Goal: Transaction & Acquisition: Purchase product/service

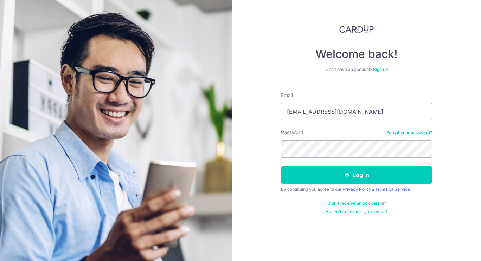
click at [359, 99] on div "Email zpangzy@gmail.com" at bounding box center [356, 106] width 151 height 29
drag, startPoint x: 353, startPoint y: 108, endPoint x: 150, endPoint y: 109, distance: 202.9
click at [150, 109] on section "Welcome back! Don’t have an account? Sign up Email zpangzy@gmail.com Password F…" at bounding box center [240, 130] width 481 height 261
type input "zpangzy@gmail.com"
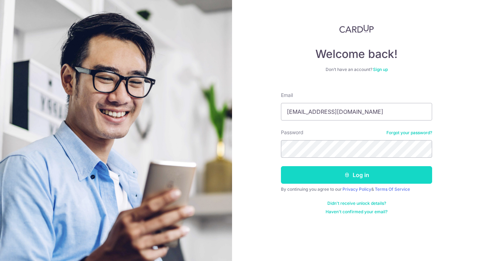
click at [355, 181] on button "Log in" at bounding box center [356, 175] width 151 height 18
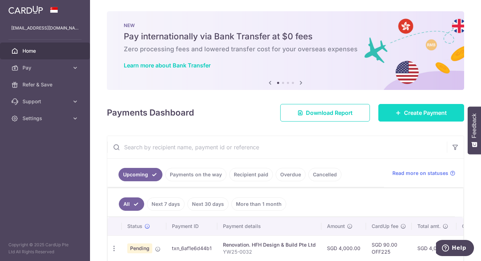
click at [409, 111] on span "Create Payment" at bounding box center [425, 113] width 43 height 8
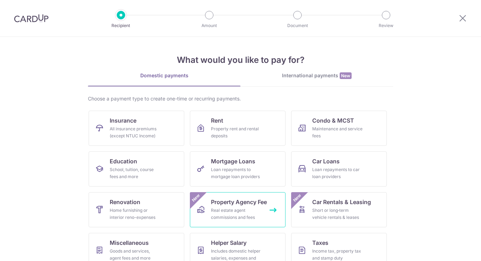
scroll to position [53, 0]
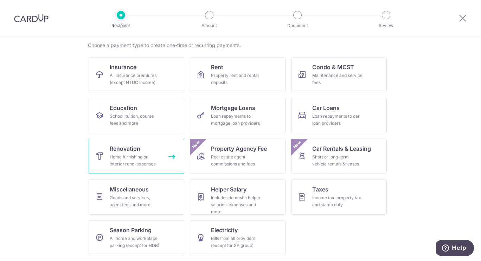
click at [172, 157] on link "Renovation Home furnishing or interior reno-expenses" at bounding box center [137, 156] width 96 height 35
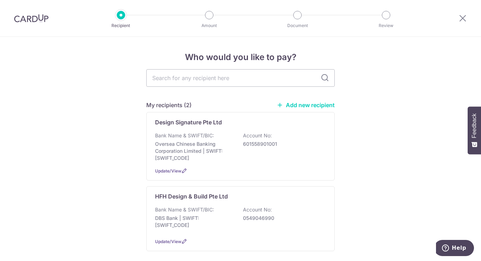
click at [299, 103] on link "Add new recipient" at bounding box center [306, 105] width 58 height 7
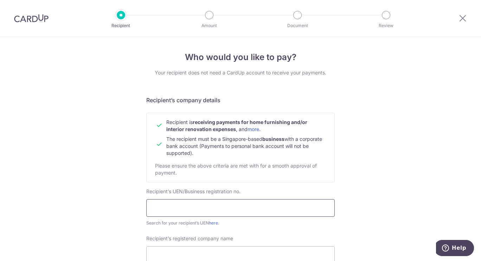
click at [241, 215] on input "text" at bounding box center [240, 208] width 188 height 18
paste input "202217403Z"
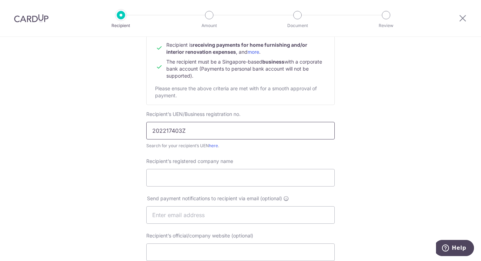
scroll to position [78, 0]
type input "202217403Z"
click at [221, 175] on input "Recipient’s registered company name" at bounding box center [240, 177] width 188 height 18
paste input "The Curtain Expert Pte Ltd"
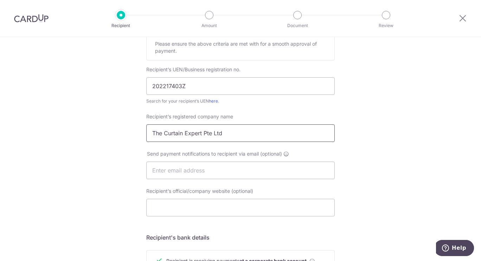
type input "The Curtain Expert Pte Ltd"
click at [209, 169] on input "text" at bounding box center [240, 171] width 188 height 18
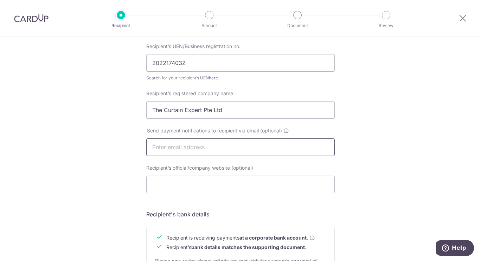
scroll to position [147, 0]
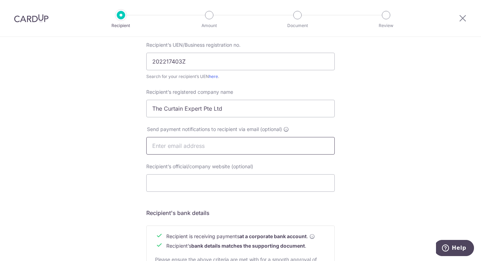
paste input "Sales@TheCurtainExpert.com"
type input "Sales@TheCurtainExpert.com"
click at [168, 178] on input "Recipient’s official/company website (optional)" at bounding box center [240, 183] width 188 height 18
paste input "www.TheCurtainExpert.com"
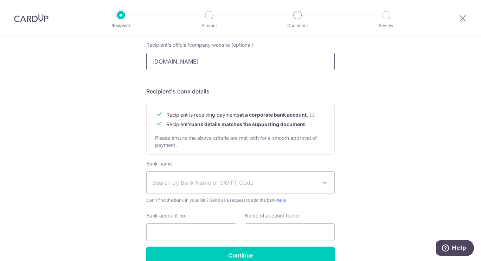
scroll to position [305, 0]
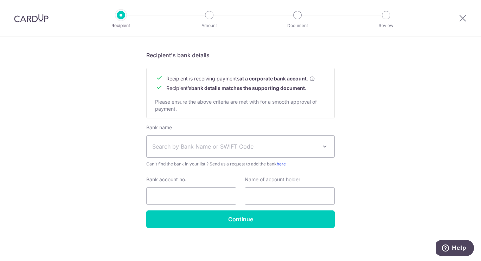
type input "www.TheCurtainExpert.com"
click at [187, 154] on span "Search by Bank Name or SWIFT Code" at bounding box center [241, 147] width 188 height 22
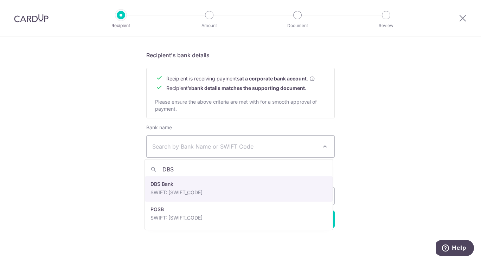
type input "DBS"
select select "6"
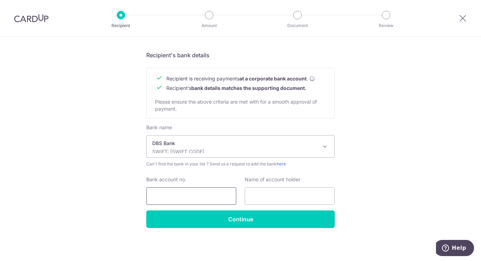
click at [183, 196] on input "Bank account no." at bounding box center [191, 196] width 90 height 18
paste input "0726875113"
type input "0726875113"
click at [264, 196] on input "text" at bounding box center [290, 196] width 90 height 18
drag, startPoint x: 300, startPoint y: 195, endPoint x: 219, endPoint y: 184, distance: 81.6
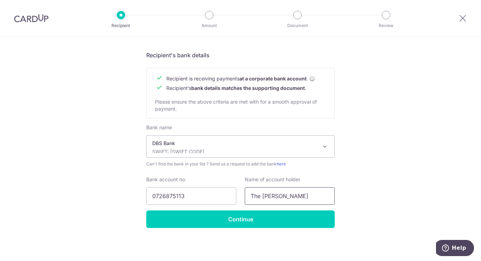
click at [219, 184] on div "Bank account no. 0726875113 Name of account holder The Curt" at bounding box center [240, 190] width 197 height 29
paste input "ain Expert Pte Ltd"
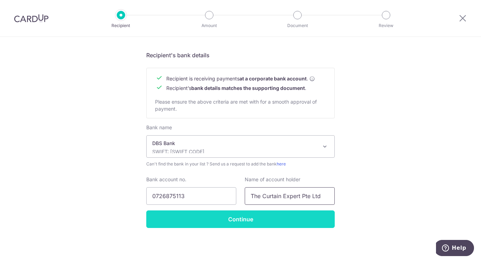
type input "The Curtain Expert Pte Ltd"
click at [233, 217] on input "Continue" at bounding box center [240, 220] width 188 height 18
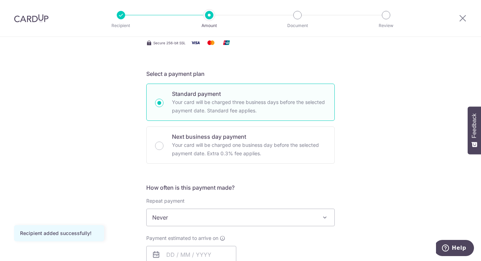
scroll to position [30, 0]
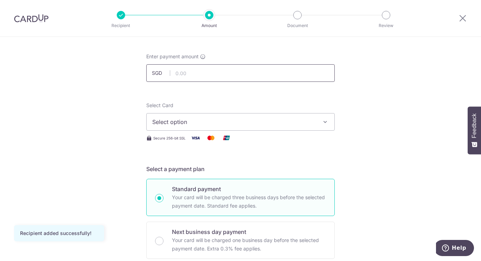
click at [255, 71] on input "text" at bounding box center [240, 73] width 188 height 18
type input "750.00"
click at [274, 122] on span "Select option" at bounding box center [234, 122] width 164 height 8
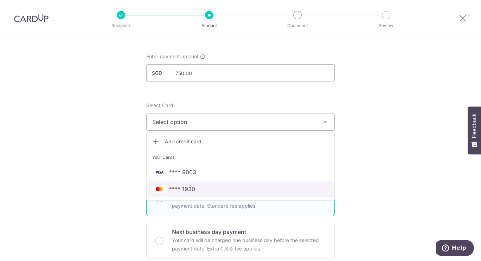
click at [205, 191] on span "**** 1930" at bounding box center [240, 189] width 177 height 8
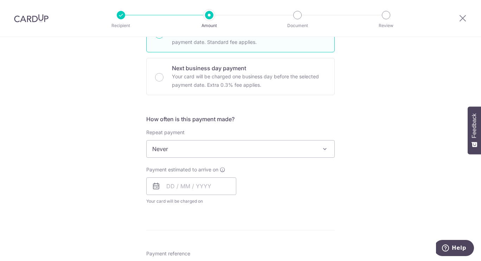
scroll to position [199, 0]
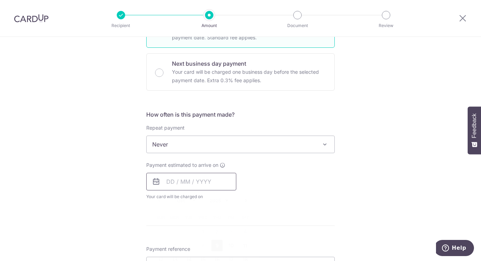
click at [204, 180] on input "text" at bounding box center [191, 182] width 90 height 18
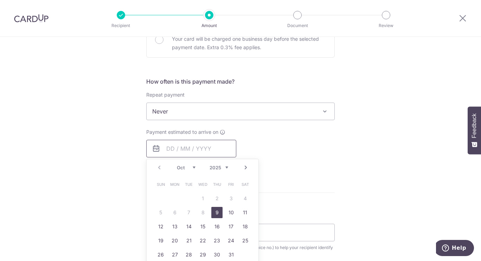
scroll to position [232, 0]
click at [217, 216] on link "9" at bounding box center [216, 212] width 11 height 11
type input "[DATE]"
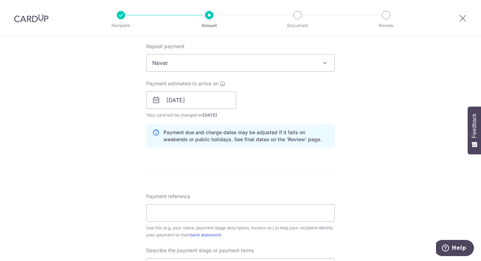
scroll to position [333, 0]
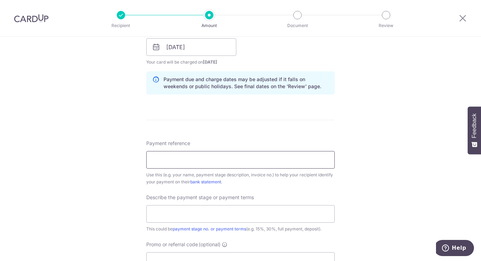
click at [235, 167] on input "Payment reference" at bounding box center [240, 160] width 188 height 18
paste input "61216"
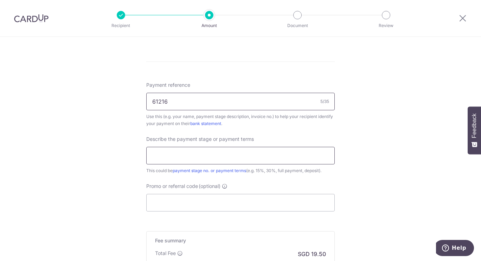
scroll to position [392, 0]
type input "61216"
click at [254, 147] on input "text" at bounding box center [240, 156] width 188 height 18
type input "full payment"
click at [240, 213] on form "Enter payment amount SGD 750.00 750.00 Recipient added successfully! Select Car…" at bounding box center [240, 7] width 188 height 633
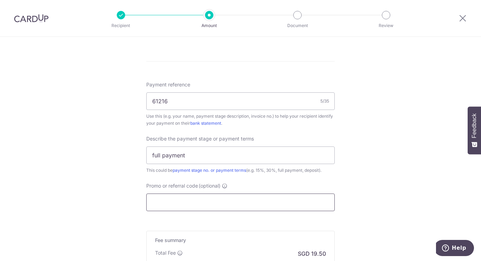
click at [253, 205] on input "Promo or referral code (optional)" at bounding box center [240, 203] width 188 height 18
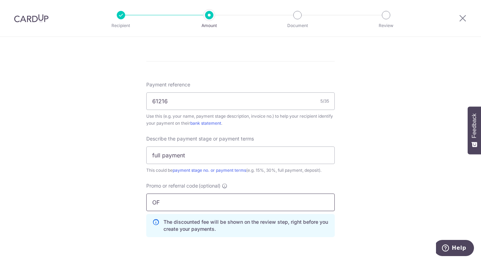
type input "O"
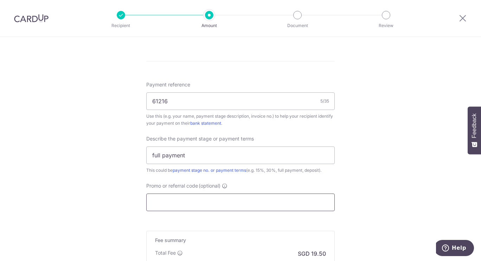
scroll to position [488, 0]
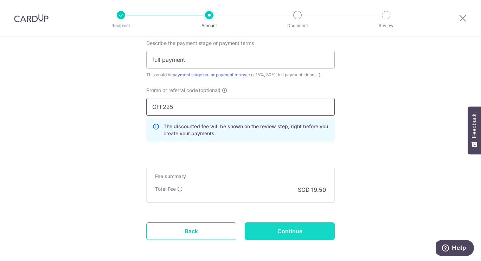
type input "OFF225"
click at [273, 238] on input "Continue" at bounding box center [290, 232] width 90 height 18
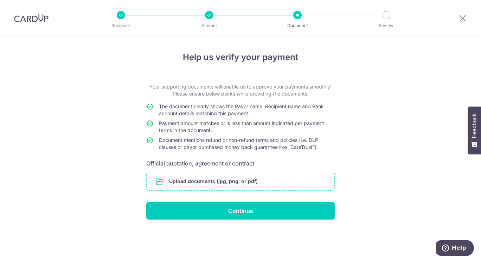
click at [236, 186] on input "file" at bounding box center [241, 181] width 188 height 18
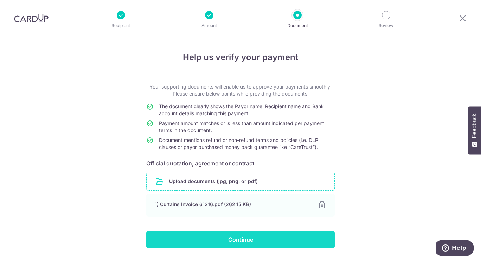
click at [264, 242] on input "Continue" at bounding box center [240, 240] width 188 height 18
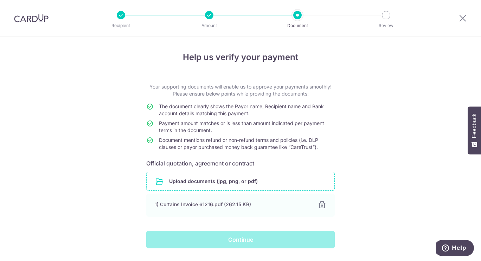
scroll to position [20, 0]
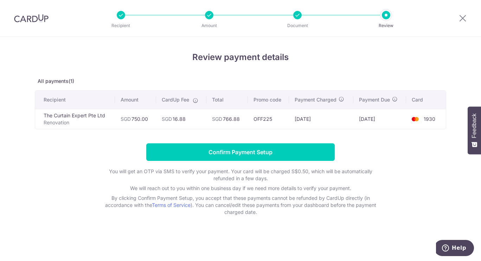
click at [392, 157] on form "Confirm Payment Setup You will get an OTP via SMS to verify your payment. Your …" at bounding box center [240, 179] width 411 height 72
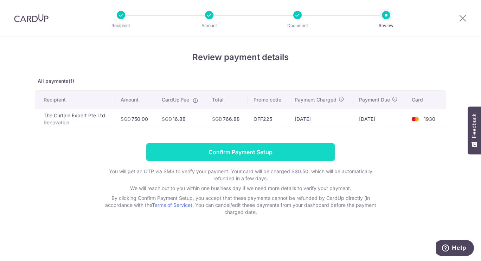
click at [238, 149] on input "Confirm Payment Setup" at bounding box center [240, 152] width 188 height 18
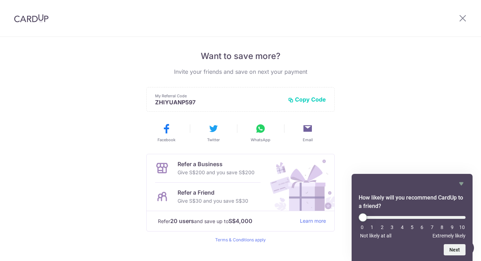
scroll to position [137, 0]
click at [462, 182] on icon "Hide survey" at bounding box center [461, 183] width 4 height 3
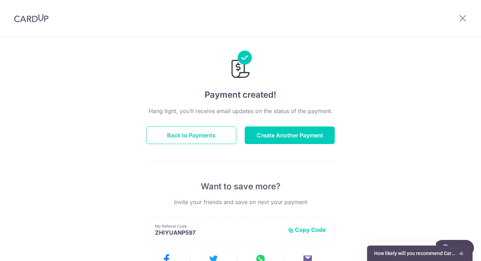
scroll to position [6, 0]
click at [32, 21] on img at bounding box center [31, 18] width 34 height 8
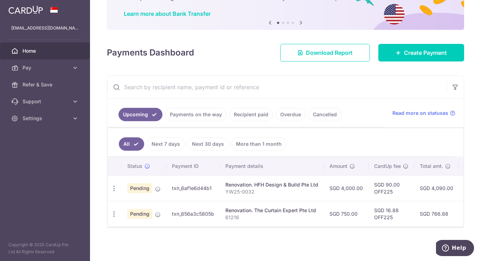
click at [35, 53] on span "Home" at bounding box center [46, 50] width 46 height 7
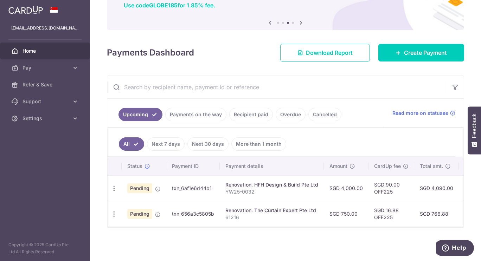
scroll to position [64, 0]
